Goal: Information Seeking & Learning: Learn about a topic

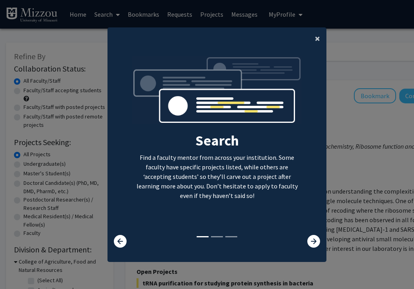
click at [315, 41] on span "×" at bounding box center [317, 38] width 5 height 12
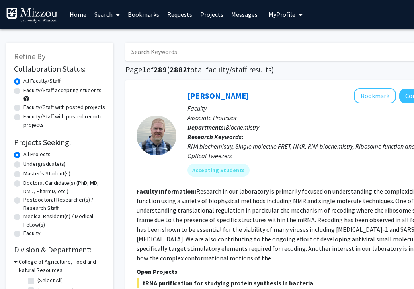
click at [317, 37] on div "Search Find a faculty mentor from across your institution. Some faculty have sp…" at bounding box center [217, 78] width 218 height 179
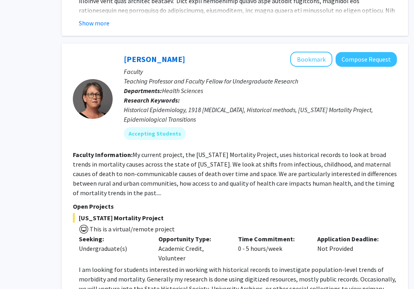
scroll to position [3594, 64]
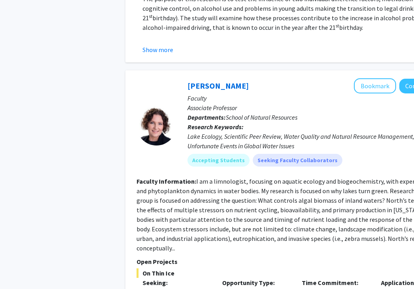
scroll to position [2617, 0]
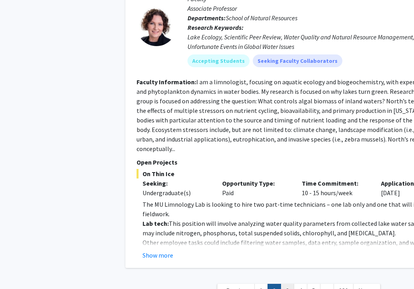
click at [289, 284] on link "3" at bounding box center [288, 291] width 14 height 14
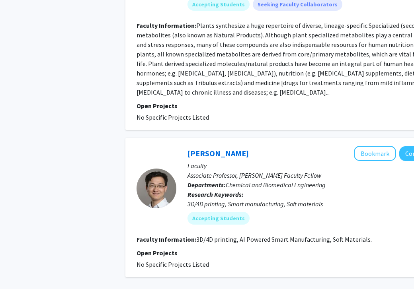
scroll to position [1711, 0]
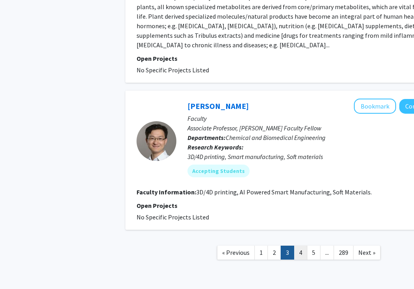
click at [302, 246] on link "4" at bounding box center [301, 253] width 14 height 14
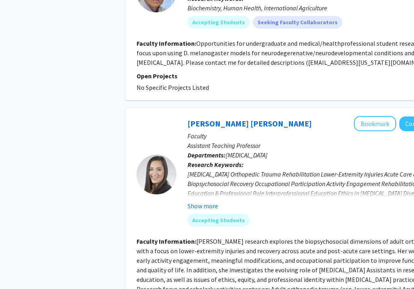
scroll to position [1878, 0]
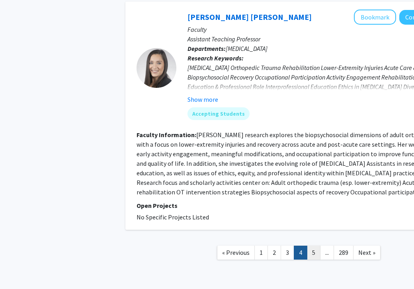
click at [312, 246] on link "5" at bounding box center [314, 253] width 14 height 14
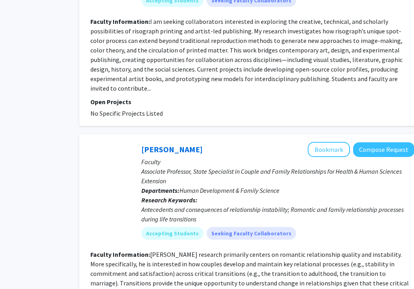
scroll to position [1792, 46]
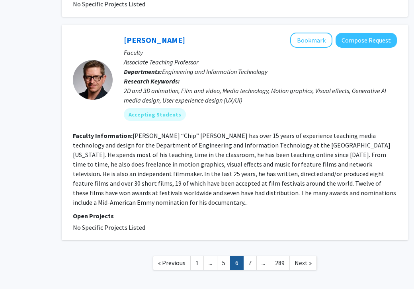
scroll to position [1843, 64]
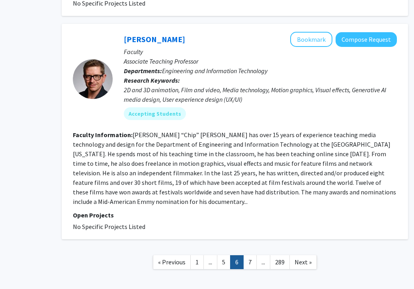
click at [243, 255] on link "6" at bounding box center [237, 262] width 14 height 14
click at [248, 255] on link "7" at bounding box center [250, 262] width 14 height 14
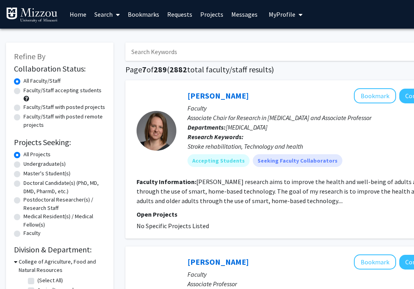
scroll to position [2, 0]
